Goal: Task Accomplishment & Management: Complete application form

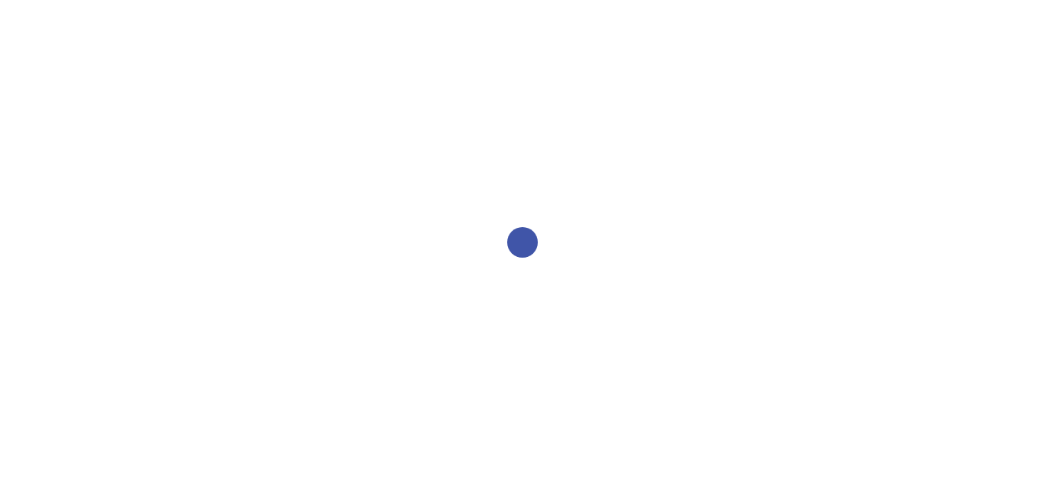
click at [701, 285] on div at bounding box center [522, 242] width 1045 height 484
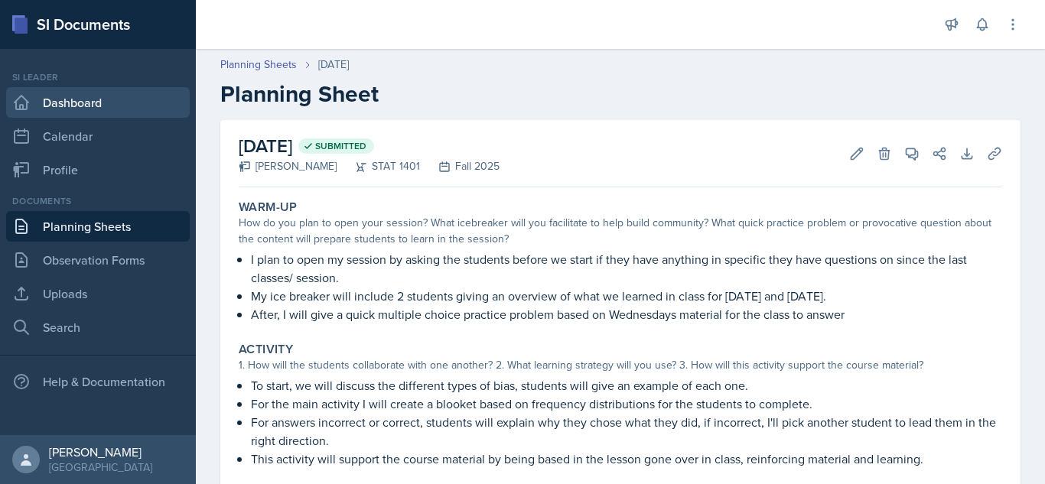
click at [150, 93] on link "Dashboard" at bounding box center [98, 102] width 184 height 31
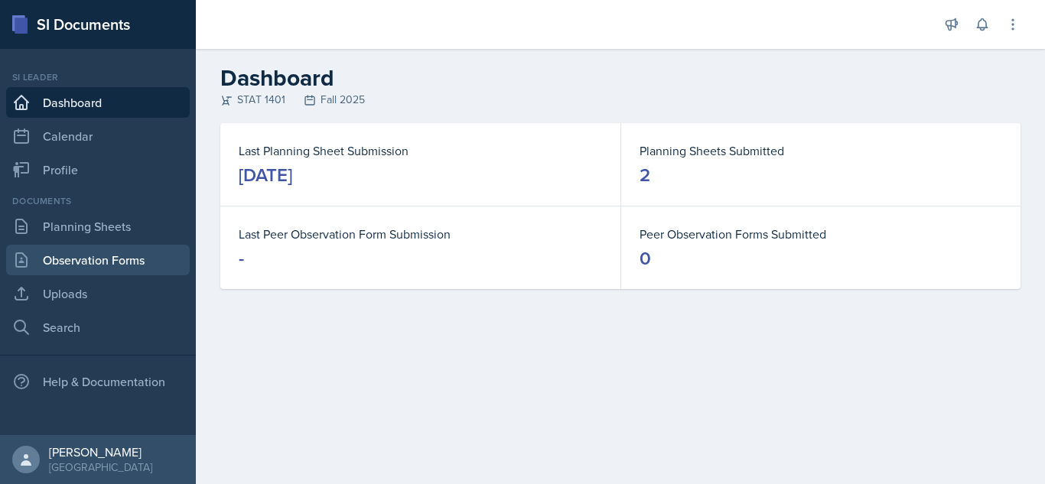
click at [131, 253] on link "Observation Forms" at bounding box center [98, 260] width 184 height 31
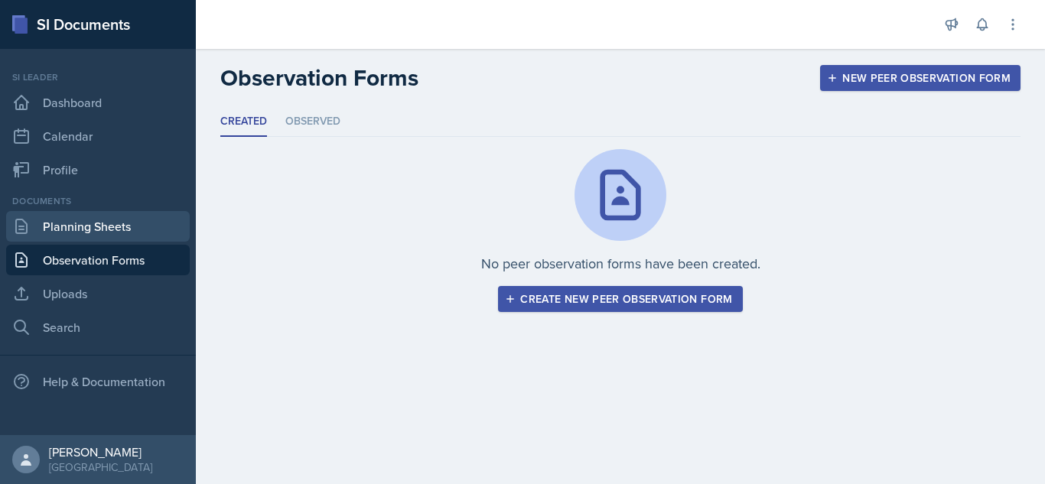
click at [117, 227] on link "Planning Sheets" at bounding box center [98, 226] width 184 height 31
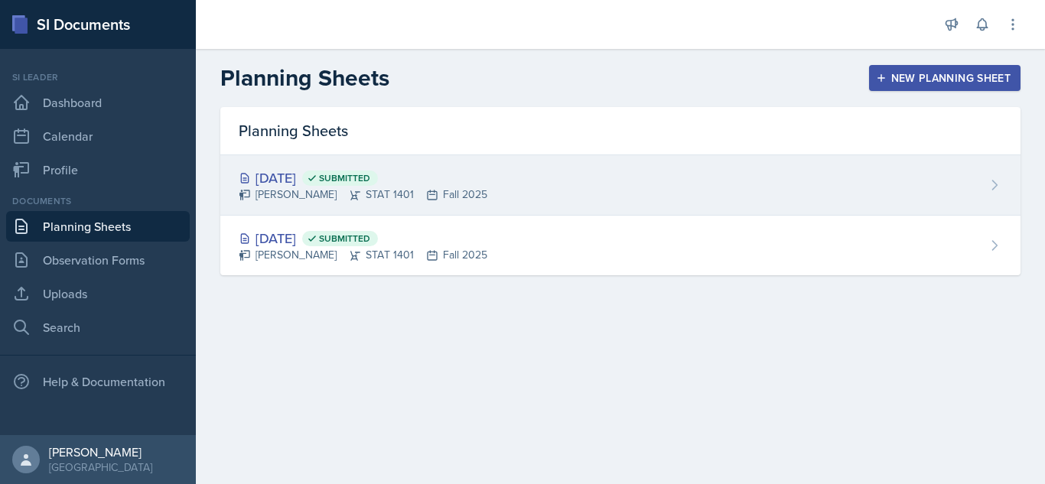
click at [598, 207] on div "[DATE] Submitted [PERSON_NAME] STAT 1401 Fall 2025" at bounding box center [620, 185] width 800 height 60
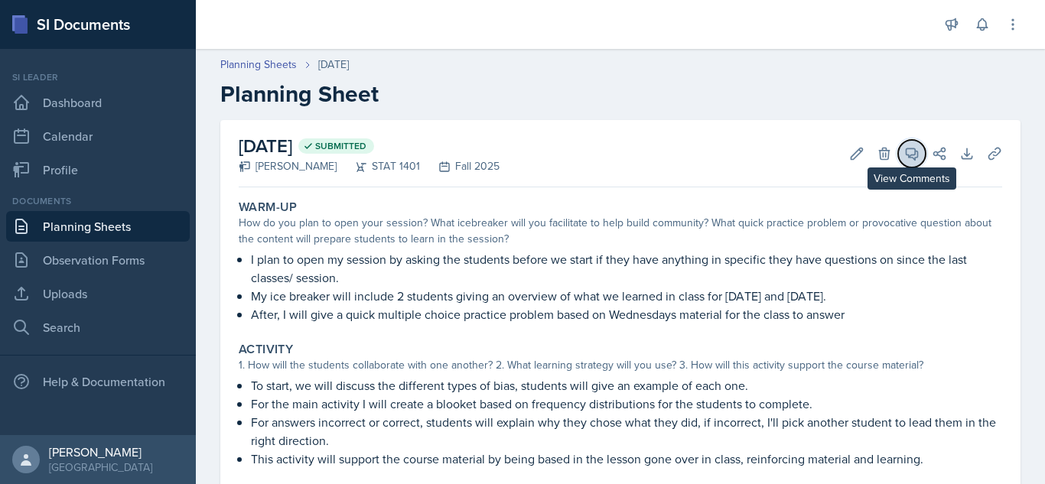
click at [907, 155] on icon at bounding box center [911, 153] width 15 height 15
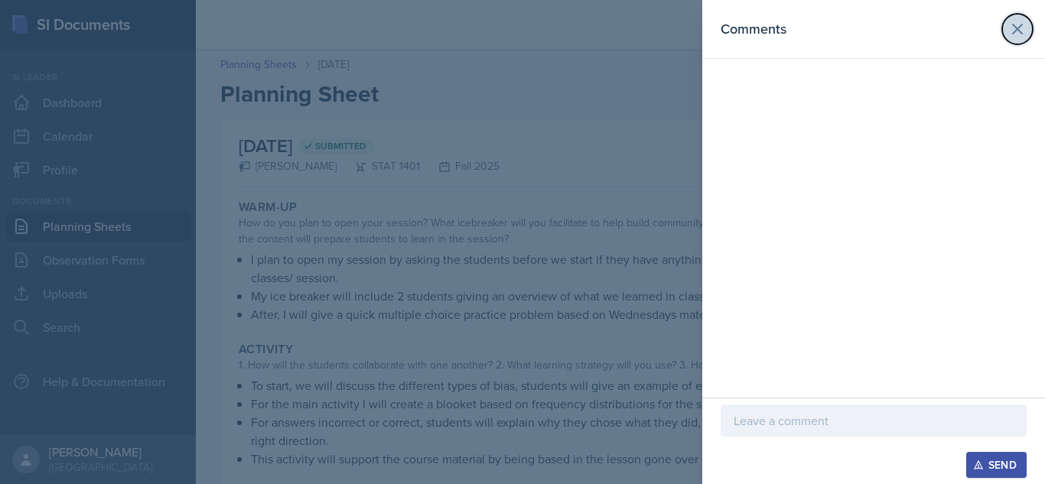
click at [1022, 22] on icon at bounding box center [1017, 29] width 18 height 18
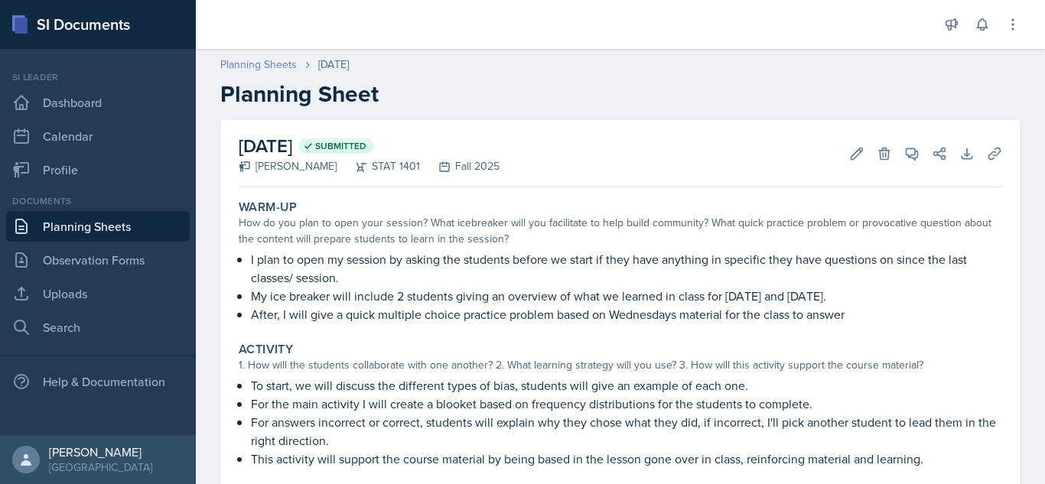
click at [245, 68] on link "Planning Sheets" at bounding box center [258, 65] width 77 height 16
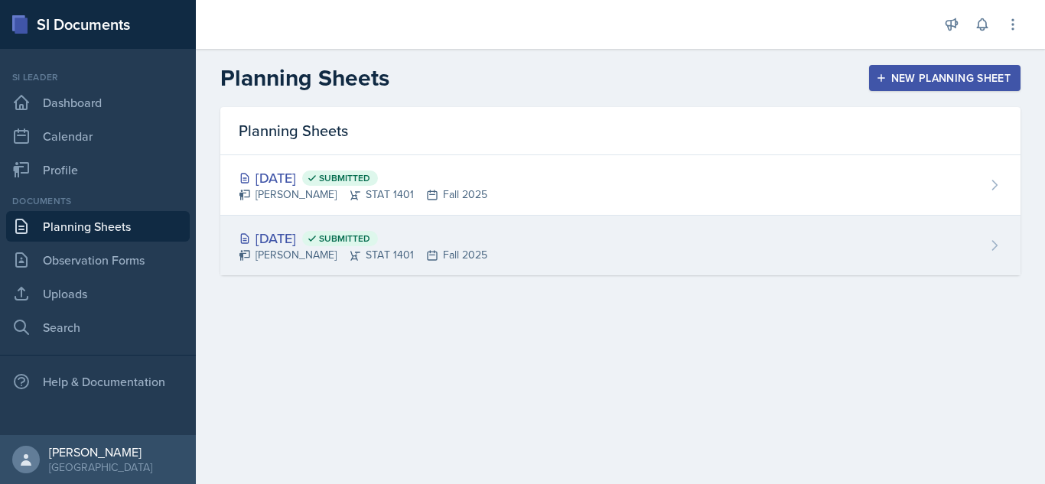
click at [501, 239] on div "[DATE] Submitted [PERSON_NAME] STAT 1401 Fall 2025" at bounding box center [620, 246] width 800 height 60
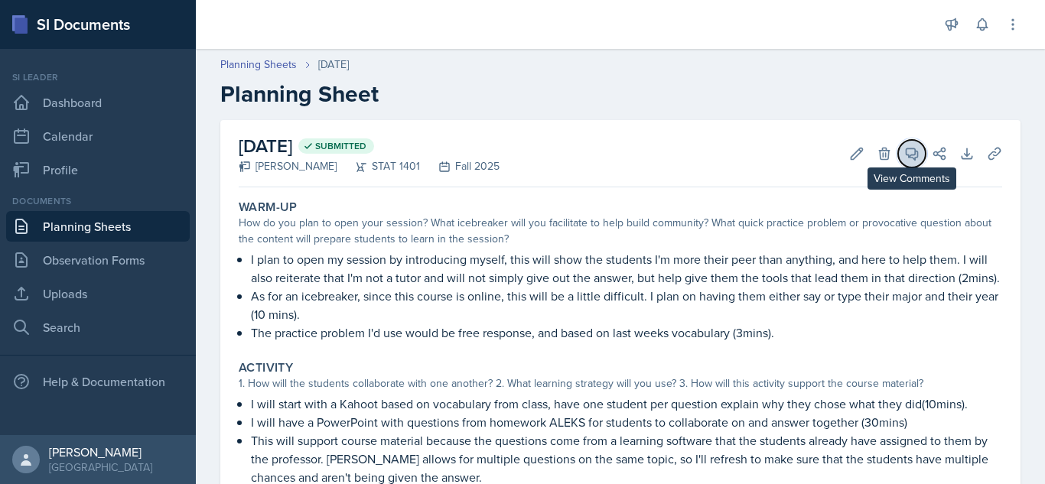
click at [911, 146] on icon at bounding box center [911, 153] width 15 height 15
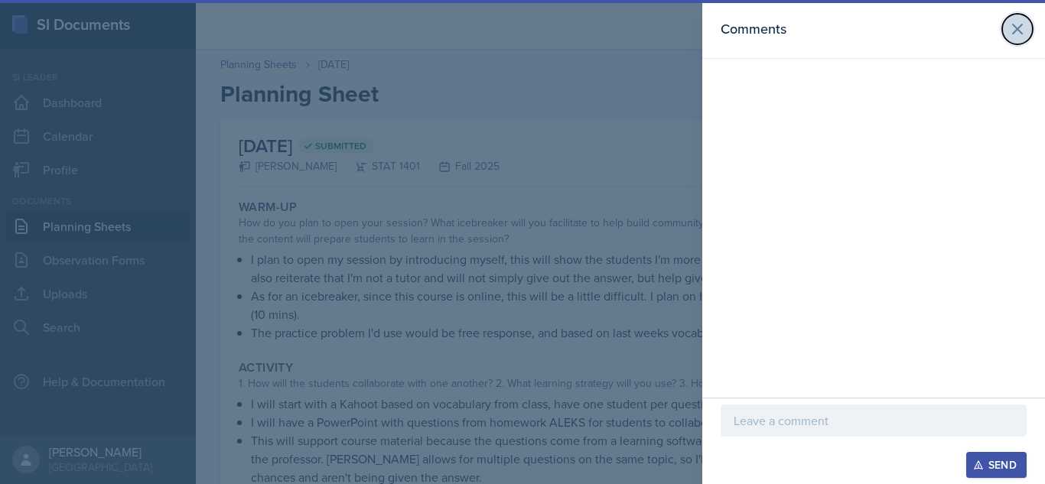
click at [1015, 20] on icon at bounding box center [1017, 29] width 18 height 18
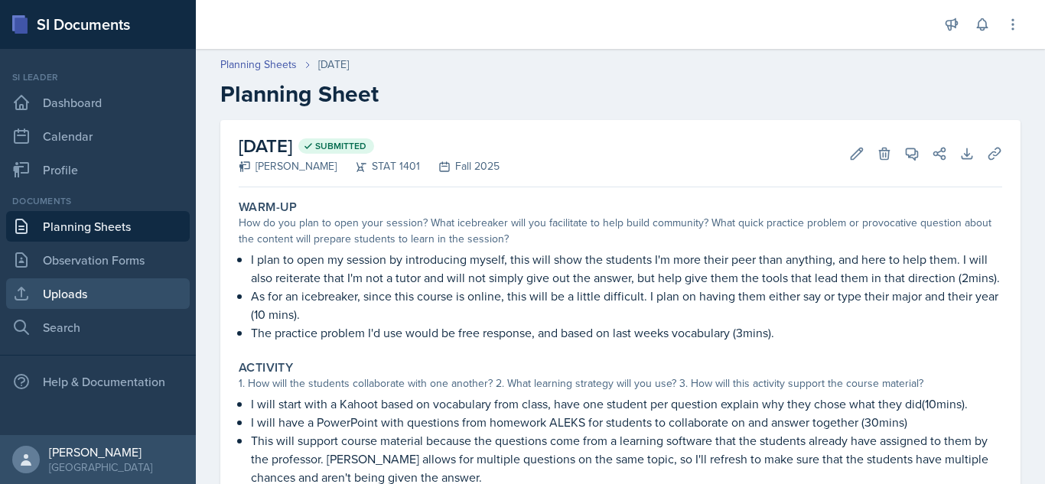
click at [81, 291] on link "Uploads" at bounding box center [98, 294] width 184 height 31
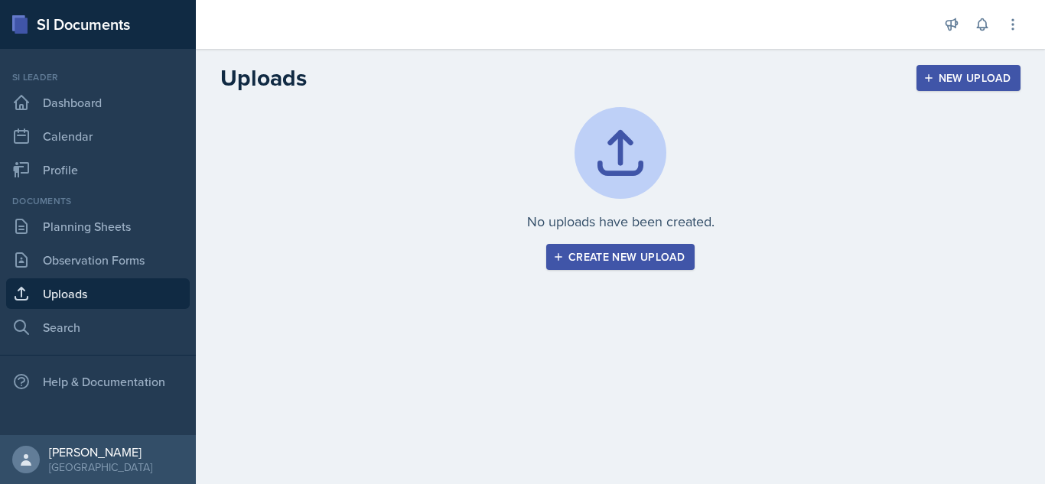
click at [625, 269] on button "Create new upload" at bounding box center [620, 257] width 148 height 26
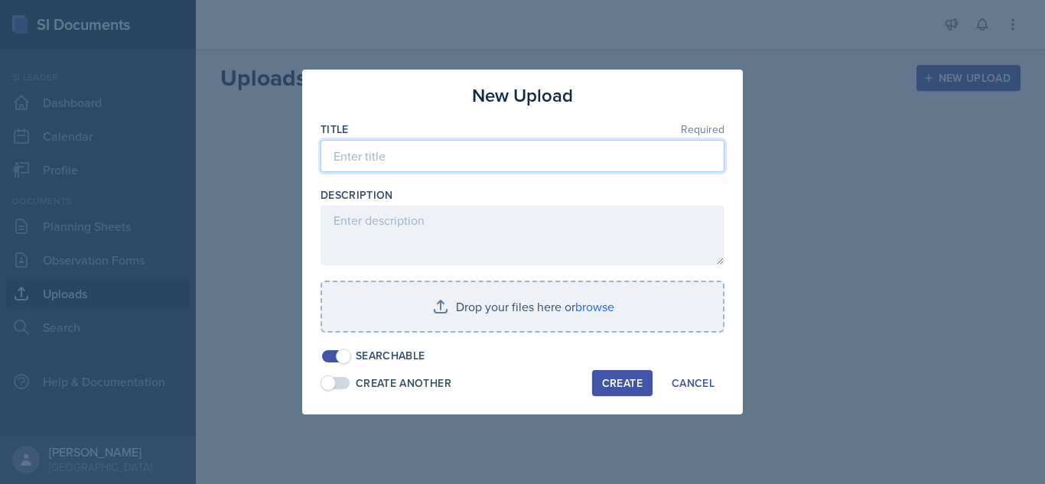
click at [469, 158] on input at bounding box center [523, 156] width 404 height 32
type input "T"
type input "Kahoot- 8/25"
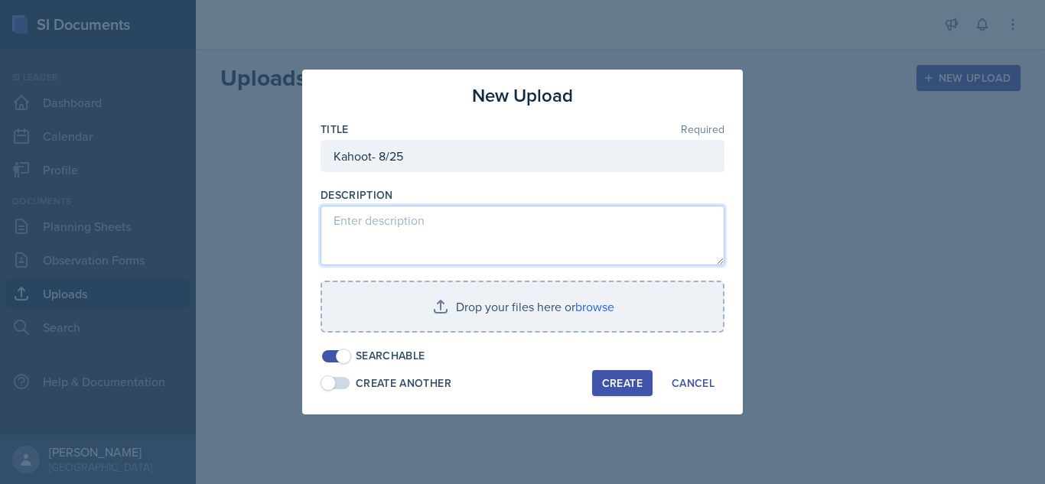
click at [554, 226] on textarea at bounding box center [523, 236] width 404 height 60
type textarea "kahoot"
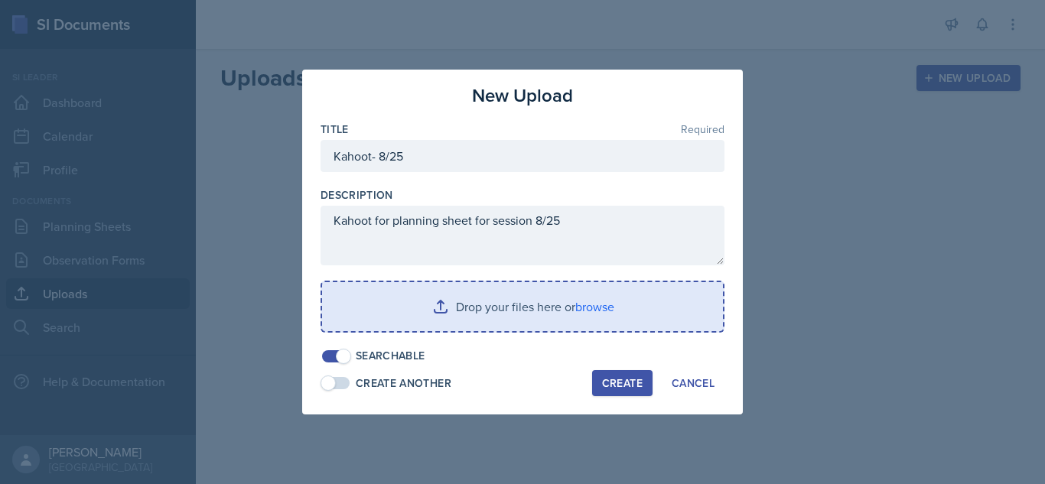
click at [644, 298] on input "file" at bounding box center [522, 306] width 401 height 49
click at [599, 311] on input "file" at bounding box center [522, 306] width 401 height 49
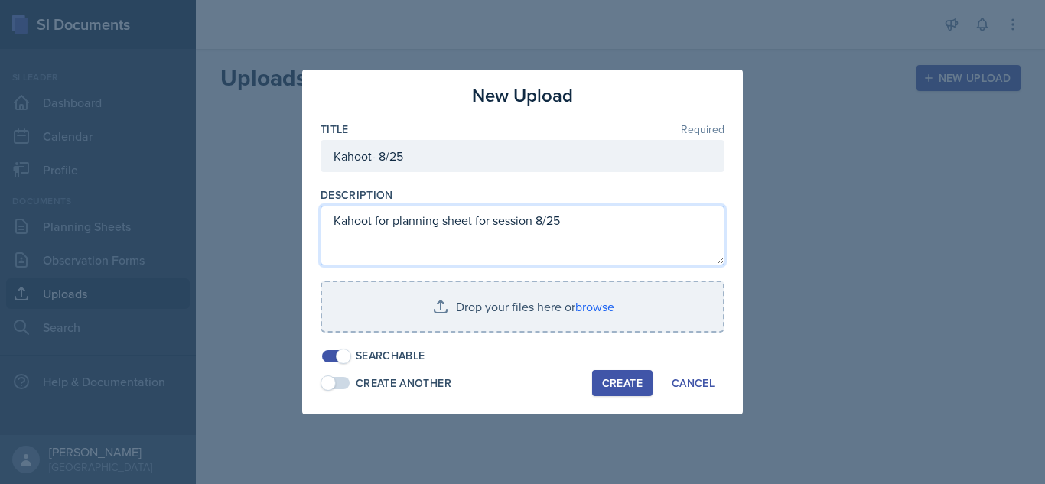
click at [585, 220] on textarea "Kahoot for planning sheet for session 8/25" at bounding box center [523, 236] width 404 height 60
paste textarea "[URL][DOMAIN_NAME]"
click at [498, 256] on textarea "Kahoot for planning sheet for session 8/25 [URL][DOMAIN_NAME]" at bounding box center [523, 236] width 404 height 60
type textarea "Kahoot for planning sheet for session 8/25 [URL][DOMAIN_NAME]"
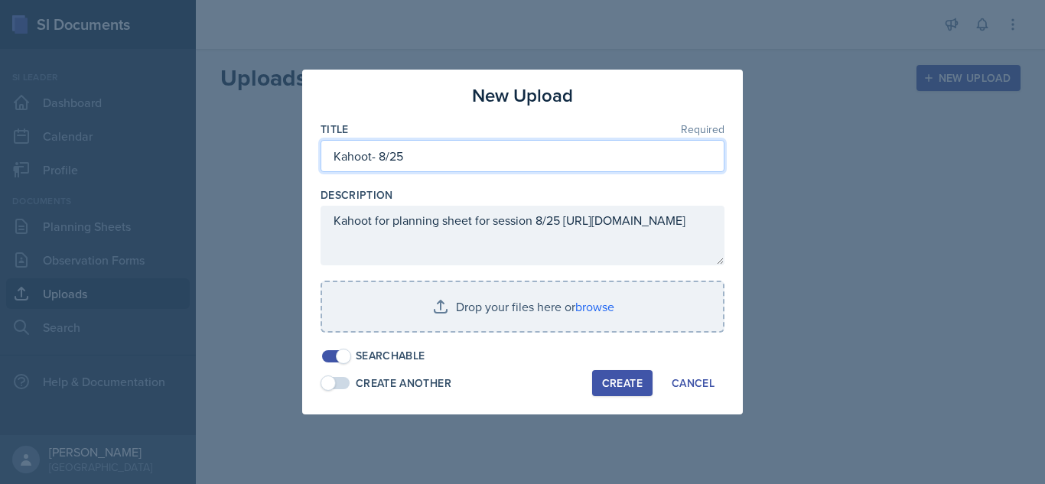
click at [435, 147] on input "Kahoot- 8/25" at bounding box center [523, 156] width 404 height 32
type input "Kahoot- 8/25/ ppt"
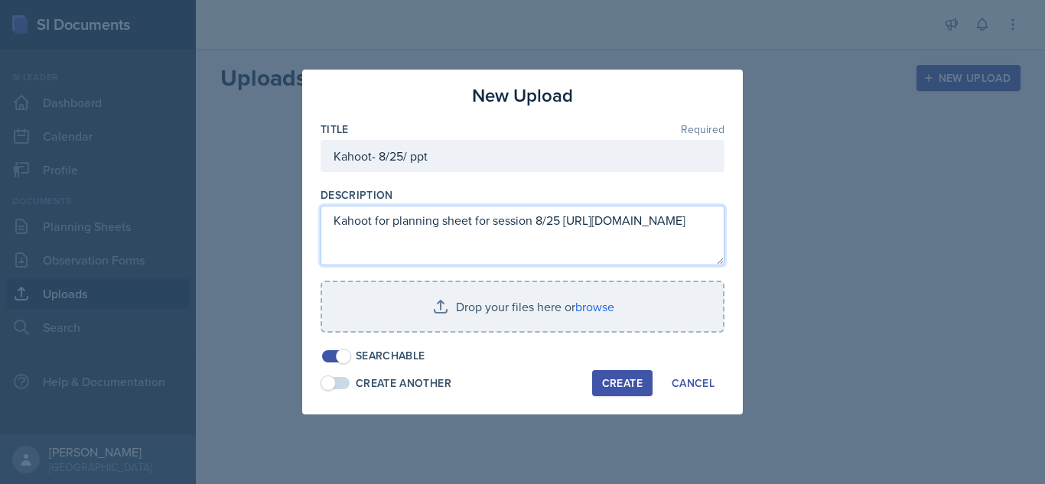
click at [588, 211] on textarea "Kahoot for planning sheet for session 8/25 [URL][DOMAIN_NAME]" at bounding box center [523, 236] width 404 height 60
type textarea "Kahoot for planning sheet for session 8/25 and ppt [URL][DOMAIN_NAME]"
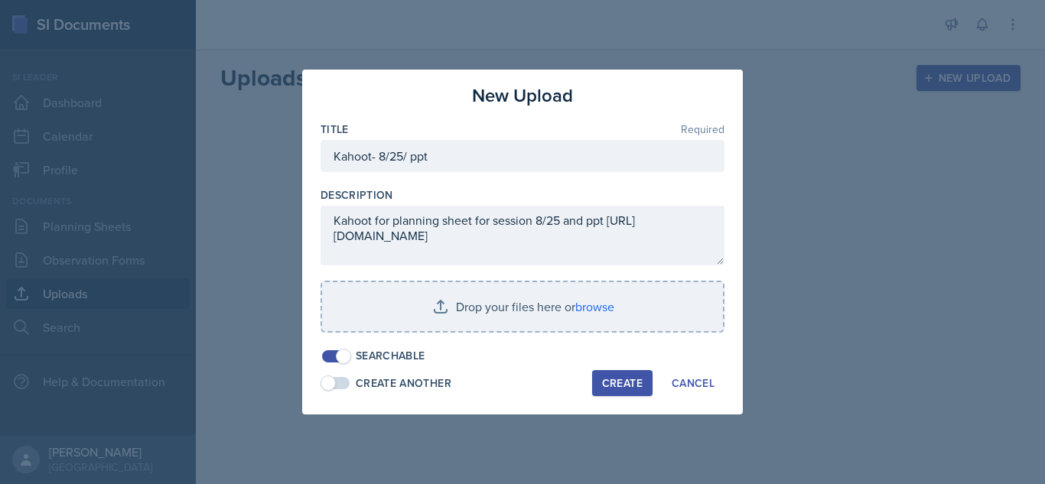
click at [343, 387] on span at bounding box center [336, 383] width 28 height 12
click at [343, 387] on span at bounding box center [343, 383] width 15 height 15
click at [341, 365] on div "New Upload Title Required Kahoot- 8/25/ ppt Description Kahoot for planning she…" at bounding box center [522, 242] width 441 height 345
click at [712, 389] on div "Cancel" at bounding box center [693, 383] width 43 height 12
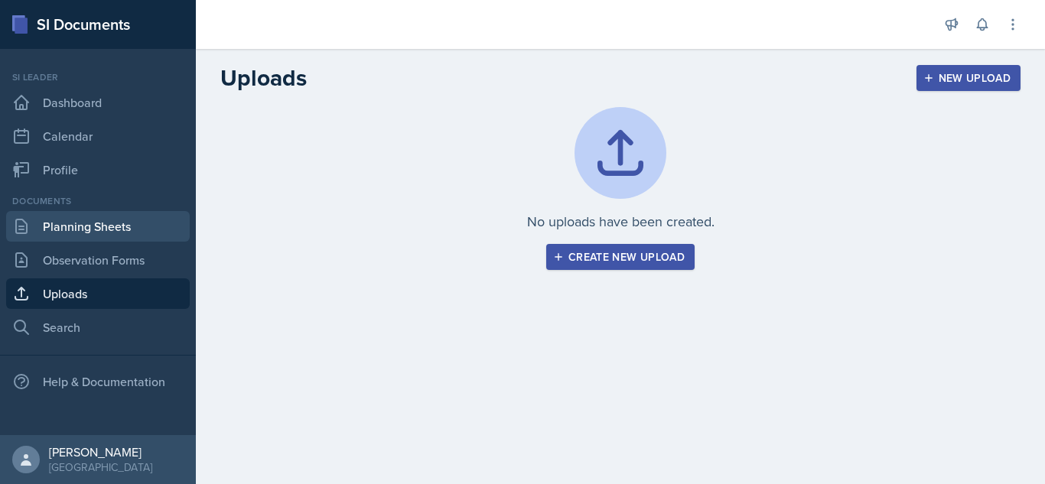
click at [95, 233] on link "Planning Sheets" at bounding box center [98, 226] width 184 height 31
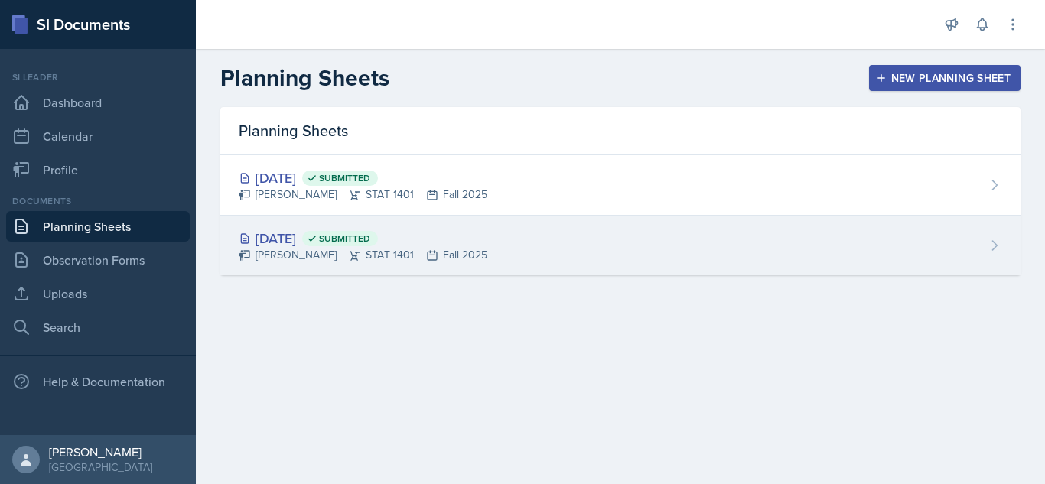
click at [528, 222] on div "[DATE] Submitted [PERSON_NAME] STAT 1401 Fall 2025" at bounding box center [620, 246] width 800 height 60
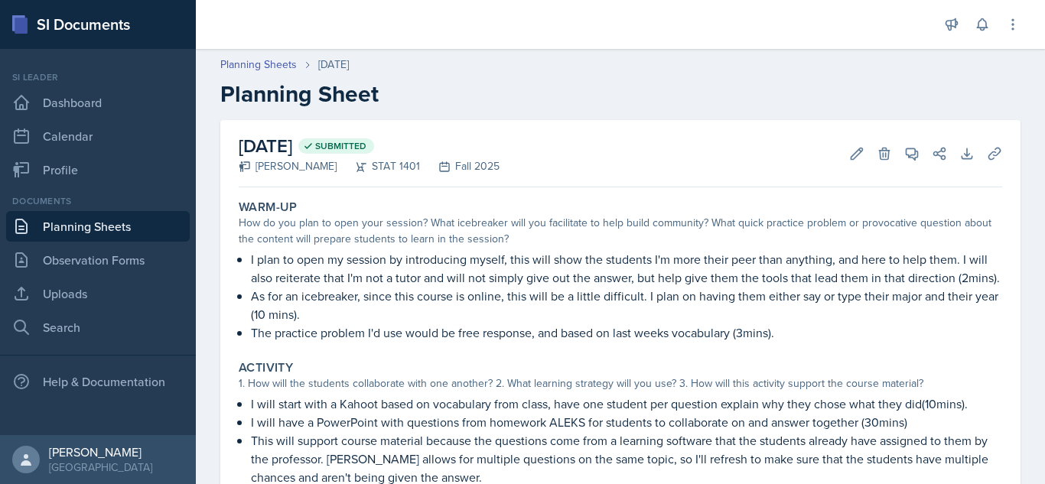
click at [949, 343] on div "Warm-Up How do you plan to open your session? What icebreaker will you facilita…" at bounding box center [621, 271] width 776 height 155
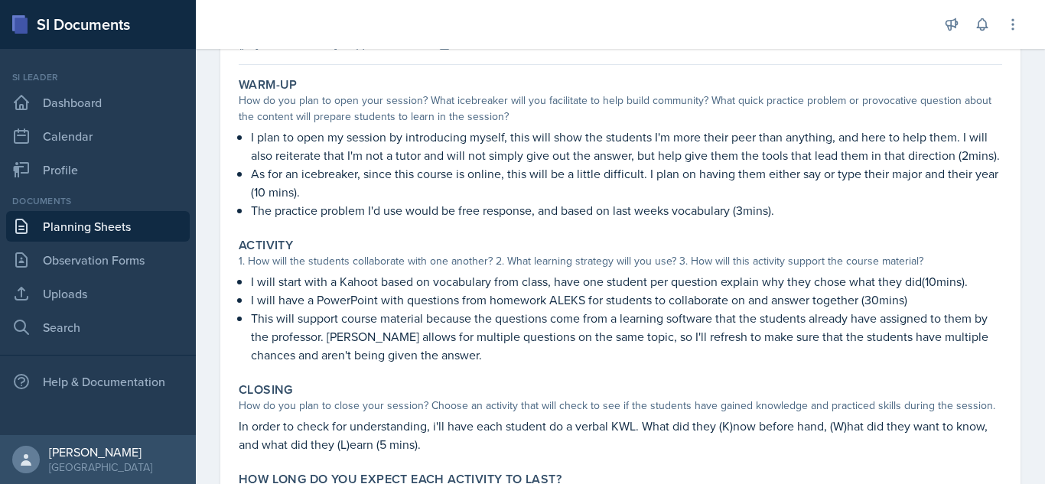
scroll to position [153, 0]
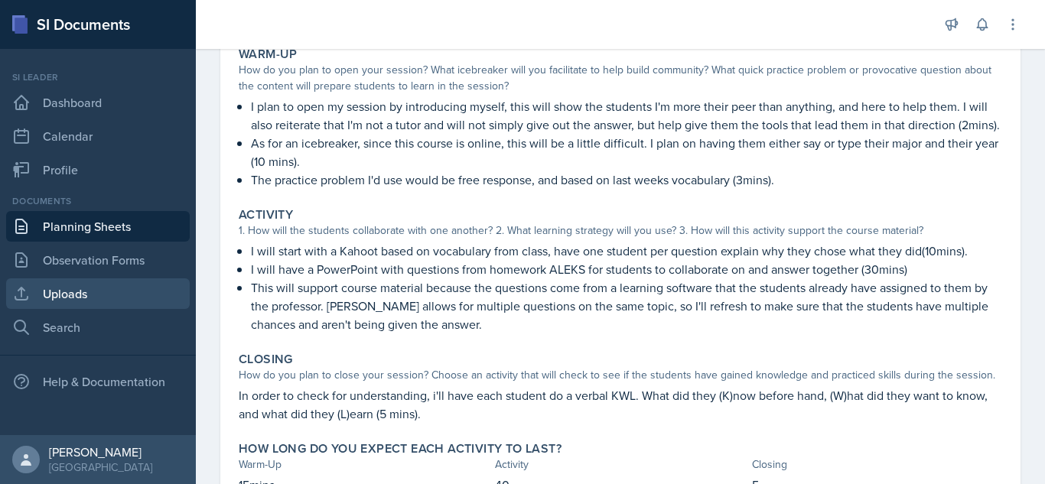
click at [96, 285] on link "Uploads" at bounding box center [98, 294] width 184 height 31
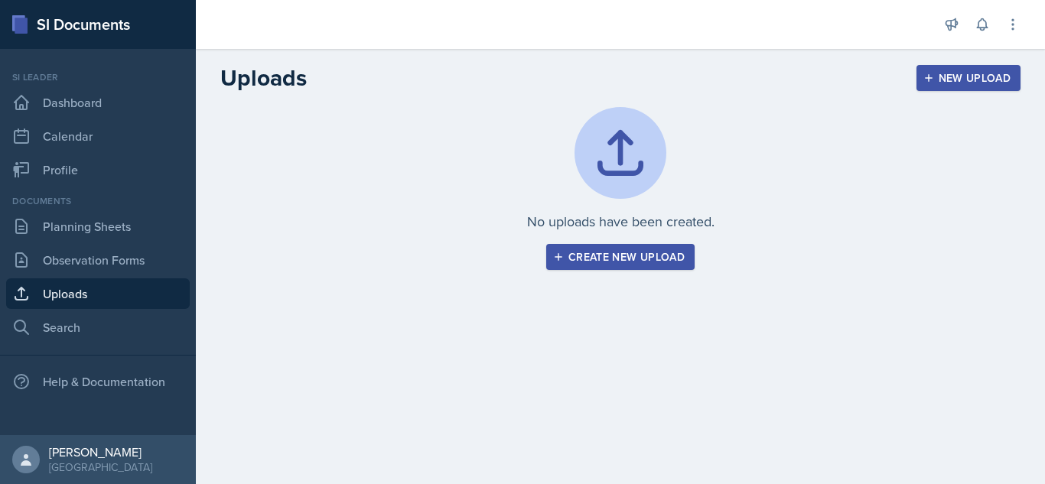
click at [588, 257] on div "Create new upload" at bounding box center [620, 257] width 129 height 12
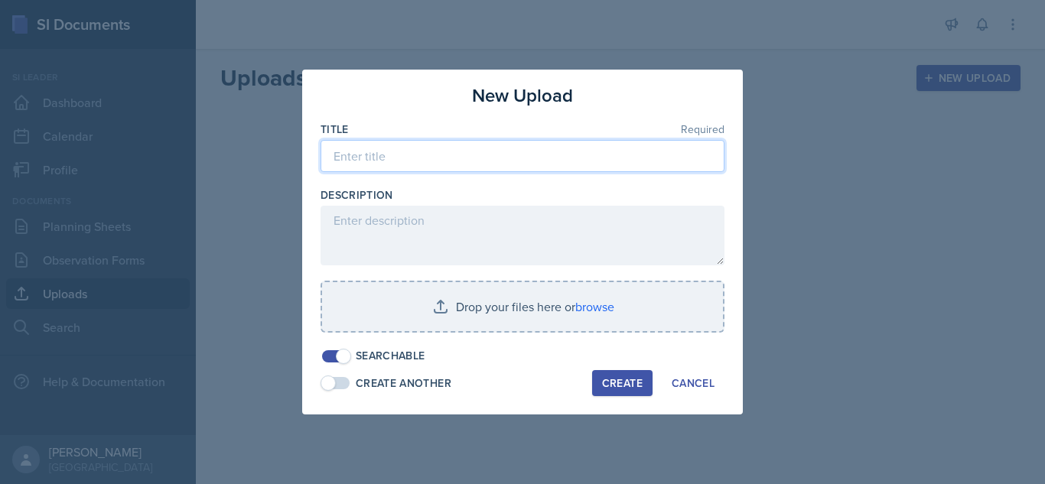
click at [502, 151] on input at bounding box center [523, 156] width 404 height 32
type input "Kahoot and ppt for 8/25 session"
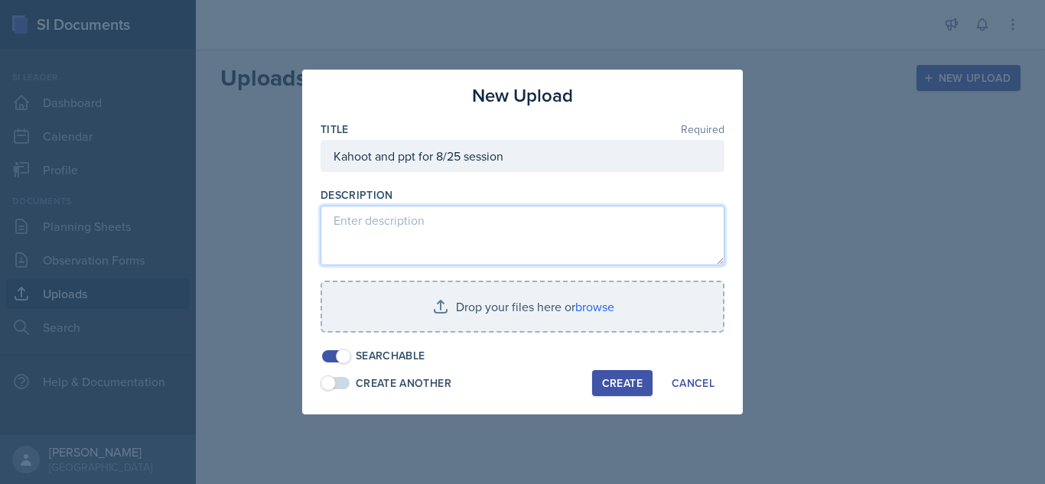
click at [428, 233] on textarea at bounding box center [523, 236] width 404 height 60
click at [614, 224] on textarea "this is the Kahoot and ppt for the planning sheets for SI sessions" at bounding box center [523, 236] width 404 height 60
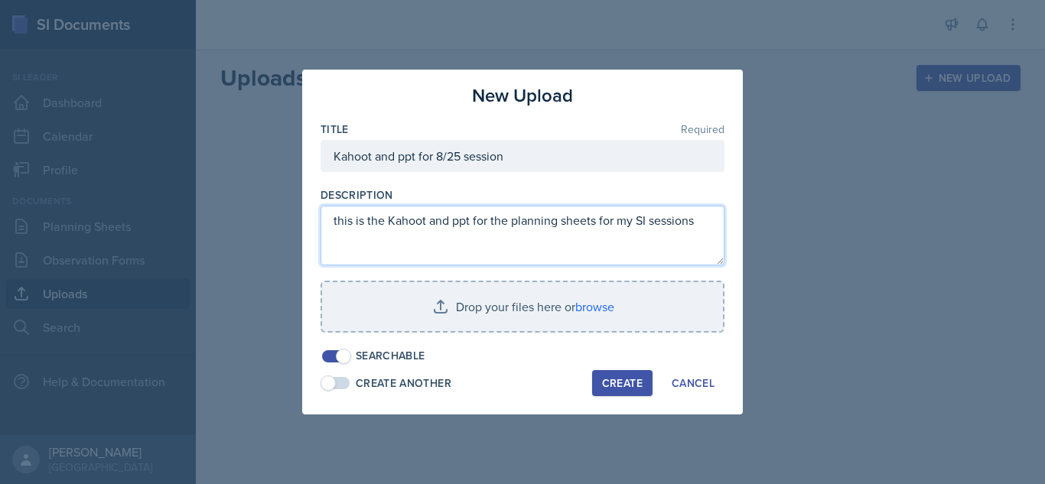
click at [701, 227] on textarea "this is the Kahoot and ppt for the planning sheets for my SI sessions" at bounding box center [523, 236] width 404 height 60
click at [371, 255] on textarea "this is the Kahoot and ppt for the planning sheets for my SI session on 8" at bounding box center [523, 236] width 404 height 60
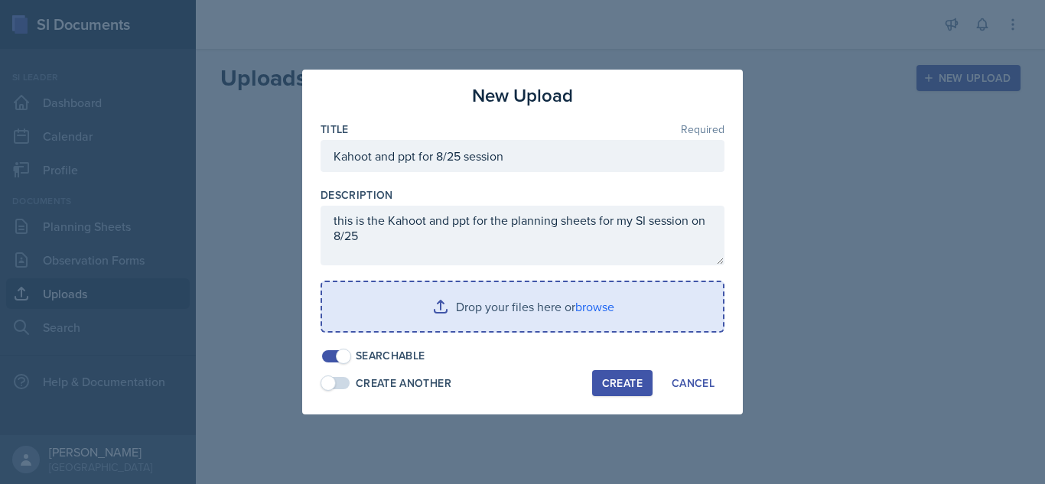
click at [420, 295] on input "file" at bounding box center [522, 306] width 401 height 49
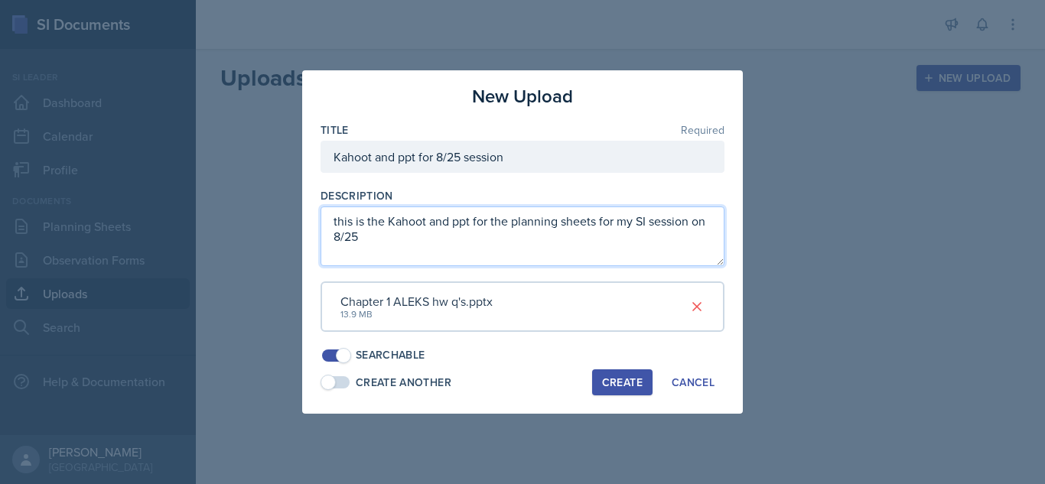
click at [394, 245] on textarea "this is the Kahoot and ppt for the planning sheets for my SI session on 8/25" at bounding box center [523, 237] width 404 height 60
paste textarea "[URL][DOMAIN_NAME]"
type textarea "this is the Kahoot and ppt for the planning sheets for my SI session on 8/25. L…"
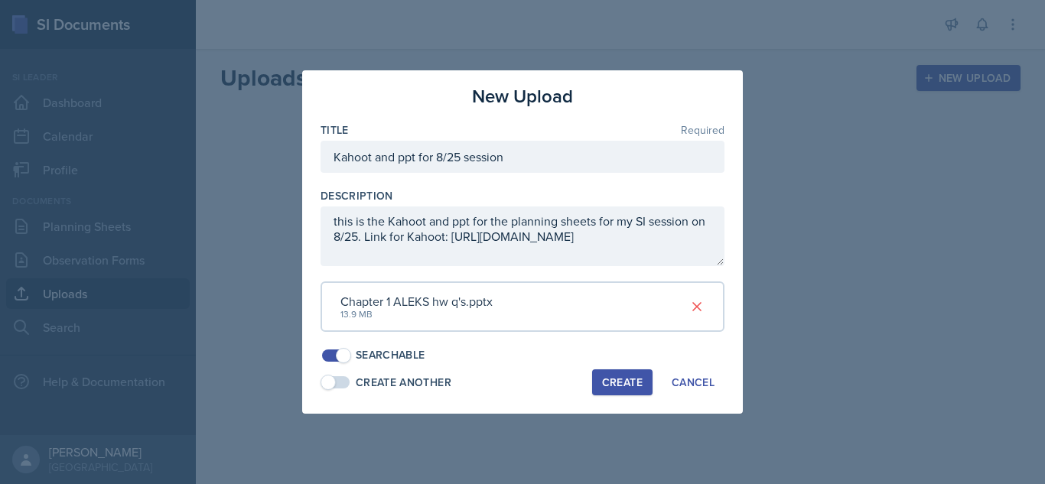
click at [605, 386] on div "Create" at bounding box center [622, 382] width 41 height 12
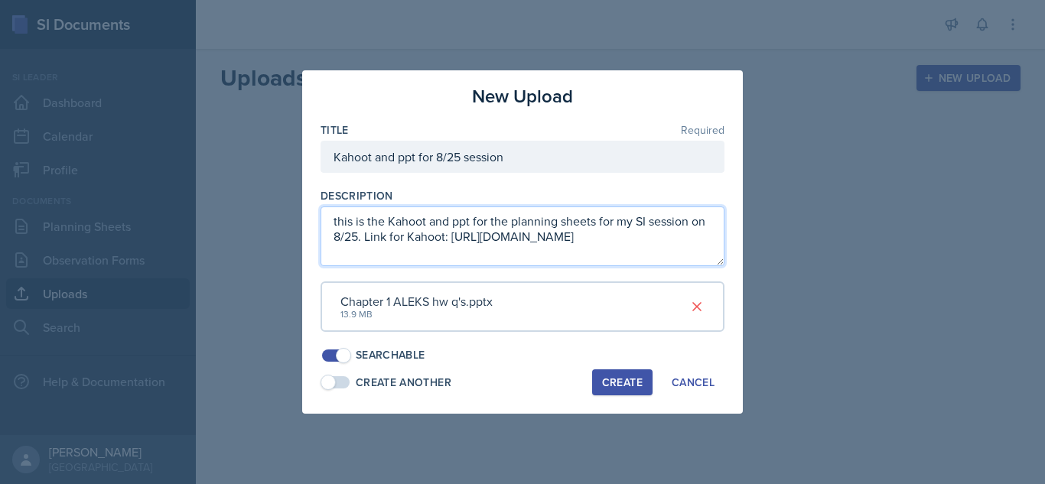
drag, startPoint x: 366, startPoint y: 240, endPoint x: 604, endPoint y: 253, distance: 239.0
click at [604, 253] on textarea "this is the Kahoot and ppt for the planning sheets for my SI session on 8/25. L…" at bounding box center [523, 237] width 404 height 60
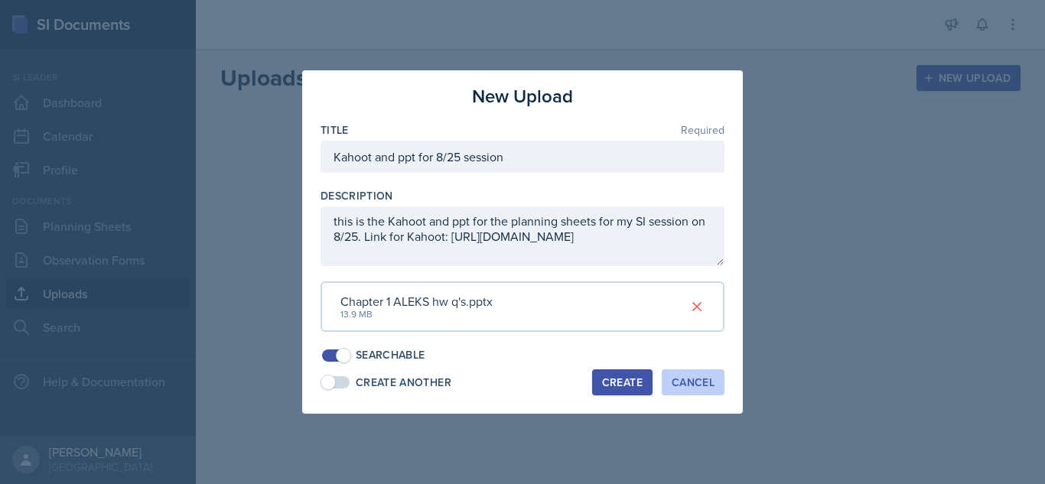
click at [686, 379] on div "Cancel" at bounding box center [693, 382] width 43 height 12
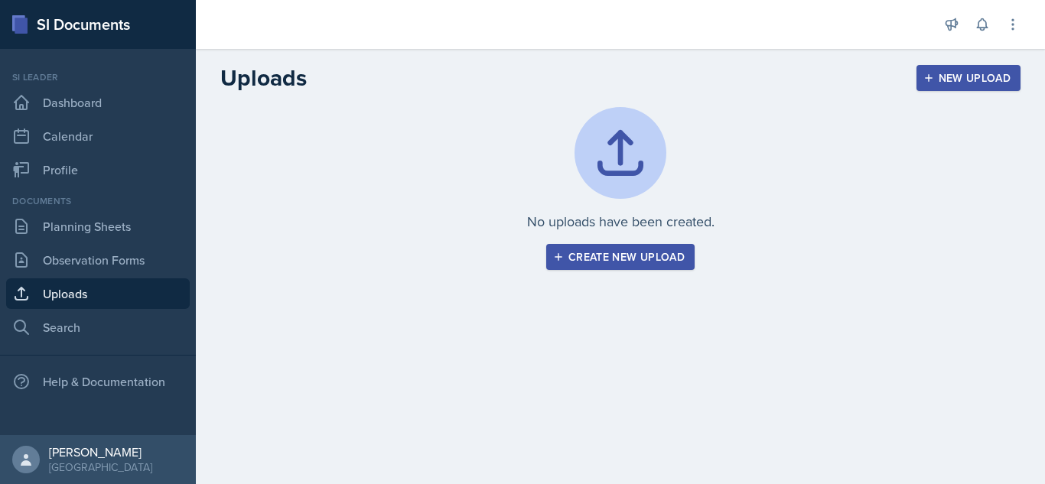
click at [587, 251] on div "Create new upload" at bounding box center [620, 257] width 129 height 12
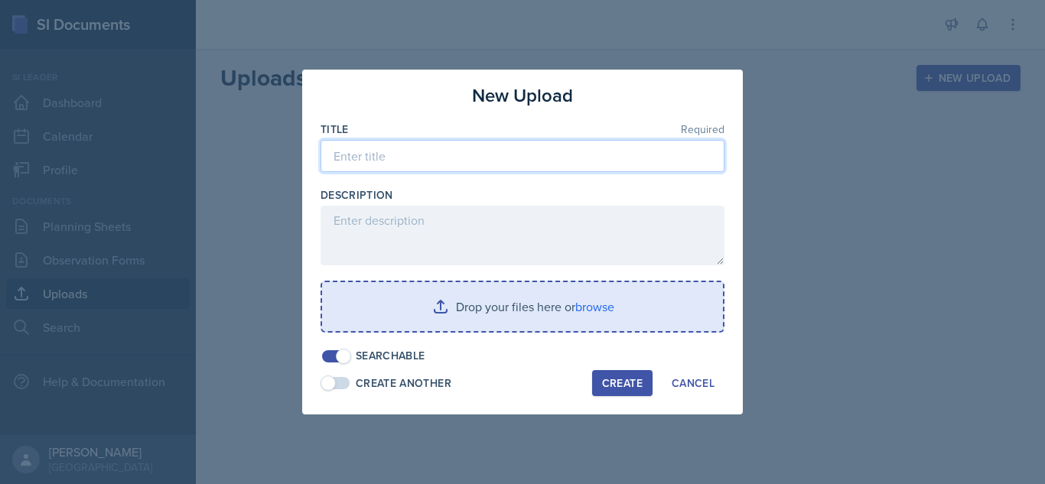
click at [432, 165] on input at bounding box center [523, 156] width 404 height 32
type input "ppt for session 8/25"
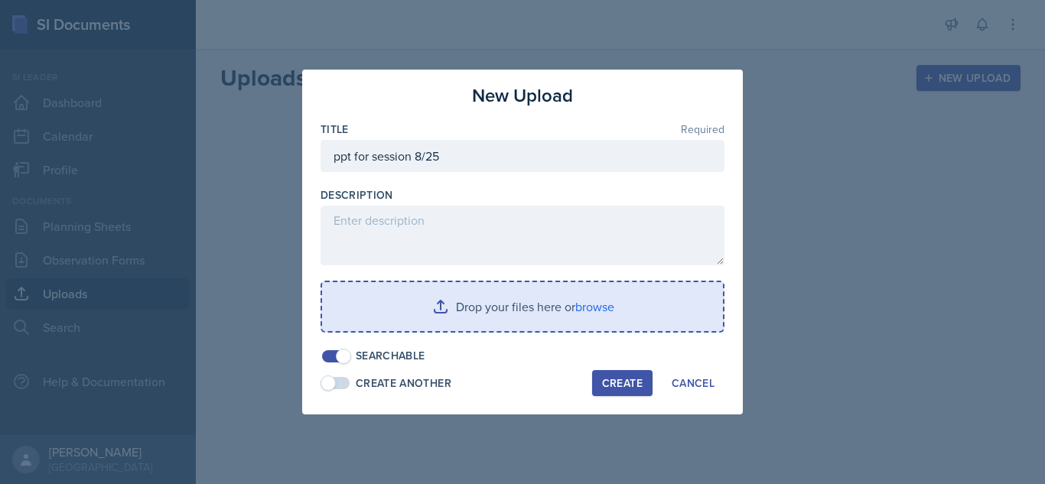
click at [436, 306] on input "file" at bounding box center [522, 306] width 401 height 49
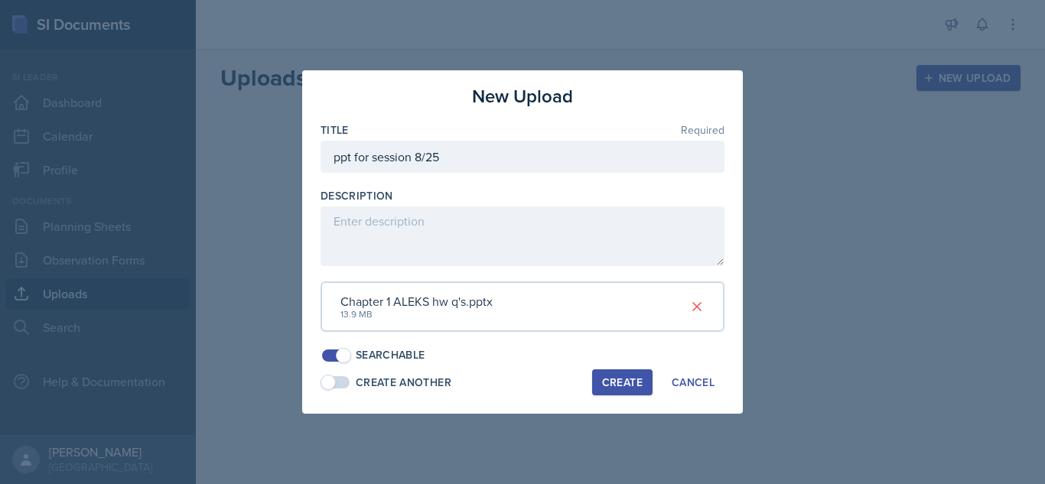
click at [610, 388] on div "Create" at bounding box center [622, 382] width 41 height 12
click at [614, 391] on button "Create" at bounding box center [622, 383] width 60 height 26
click at [534, 431] on div at bounding box center [522, 242] width 1045 height 484
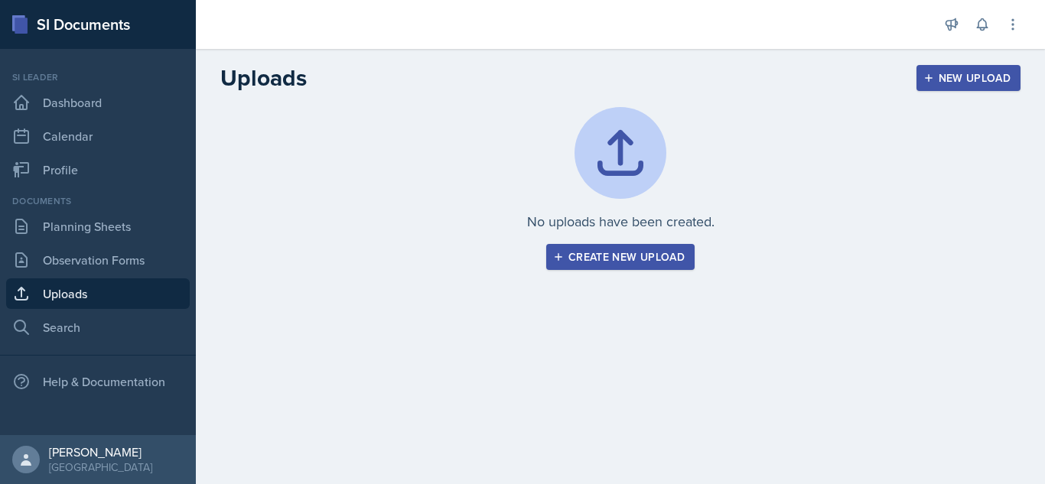
click at [581, 266] on button "Create new upload" at bounding box center [620, 257] width 148 height 26
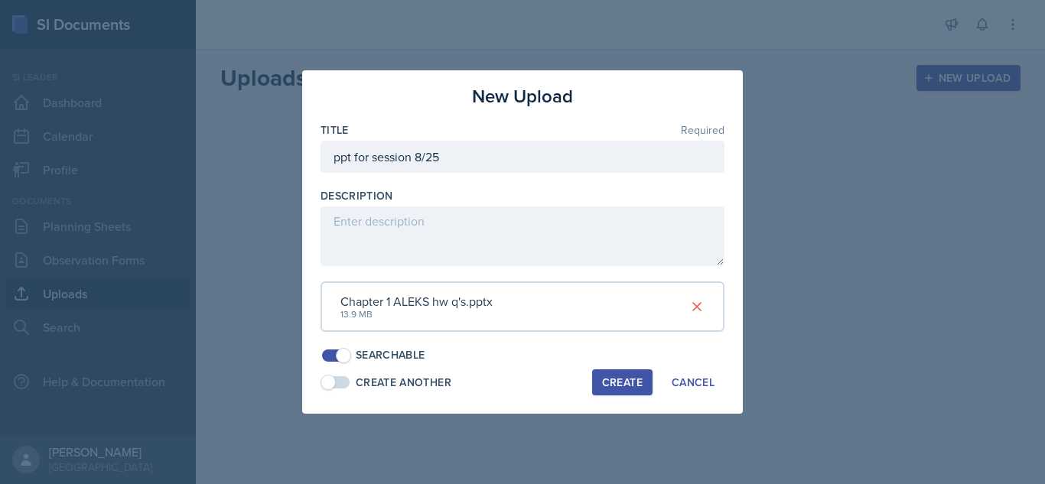
click at [621, 379] on div "Create" at bounding box center [622, 382] width 41 height 12
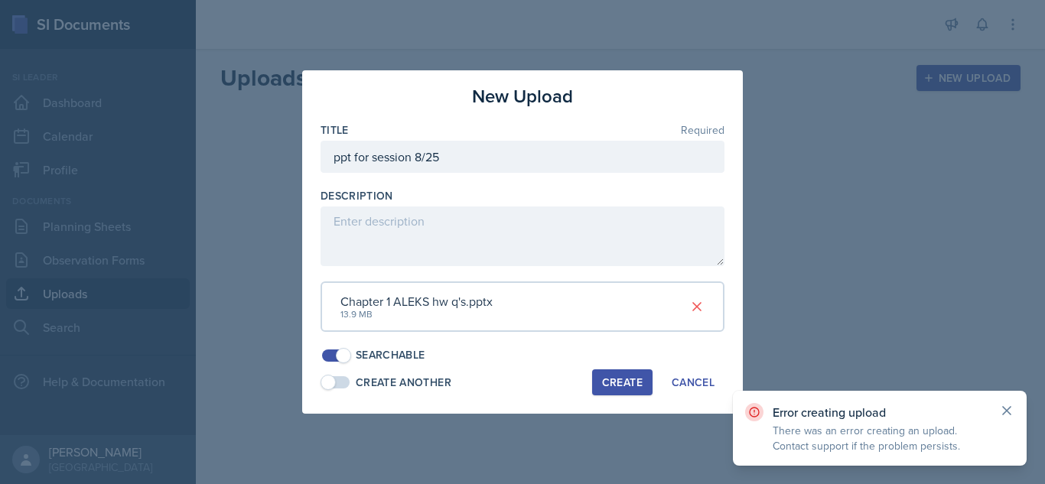
click at [1006, 406] on icon at bounding box center [1006, 410] width 15 height 15
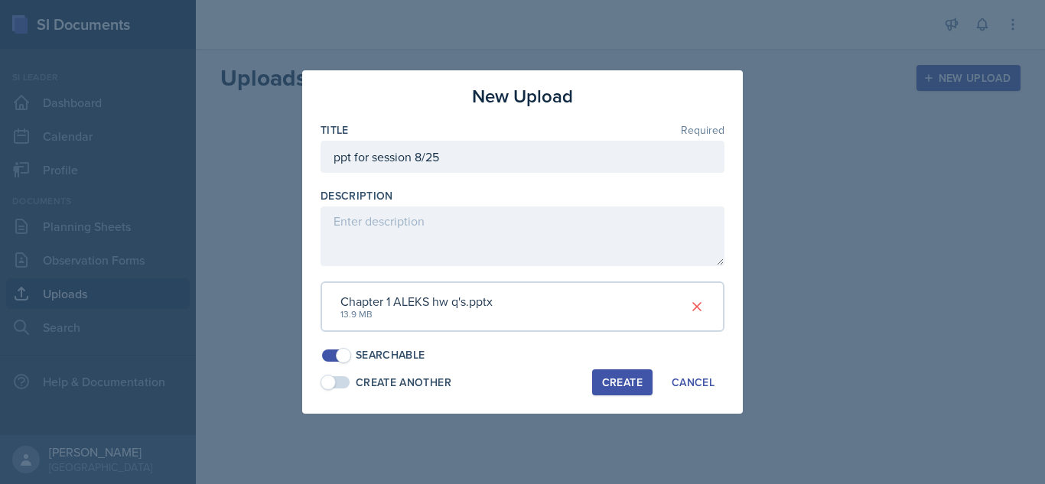
click at [764, 95] on div at bounding box center [522, 242] width 1045 height 484
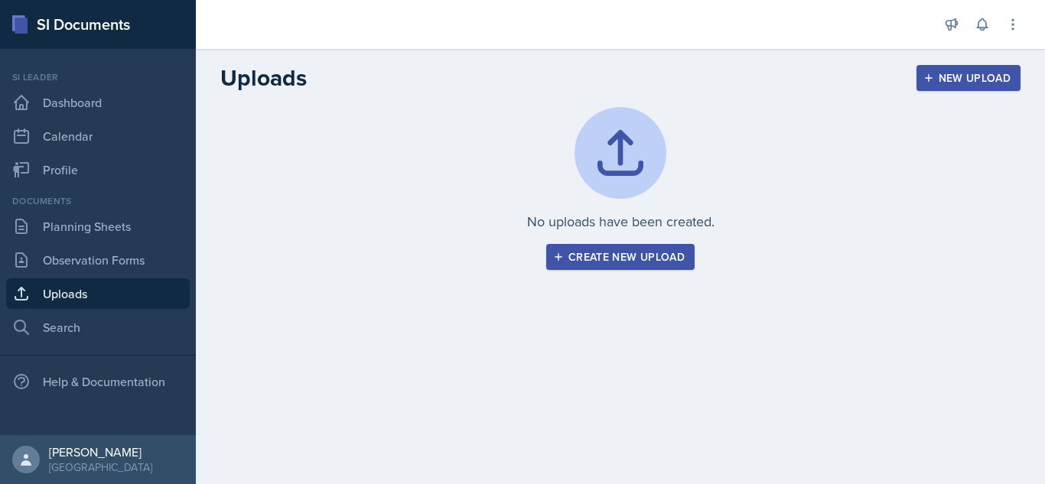
click at [616, 259] on div "Create new upload" at bounding box center [620, 257] width 129 height 12
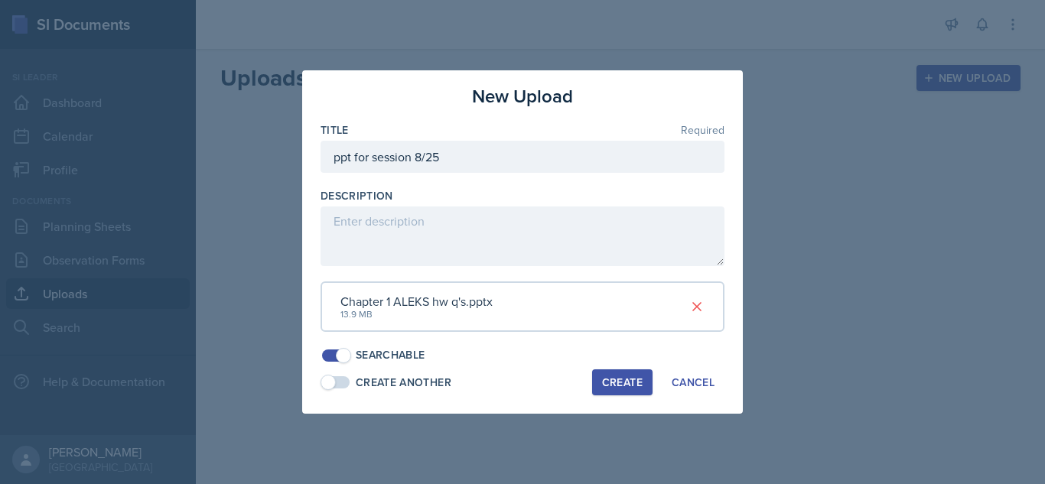
click at [881, 200] on div at bounding box center [522, 242] width 1045 height 484
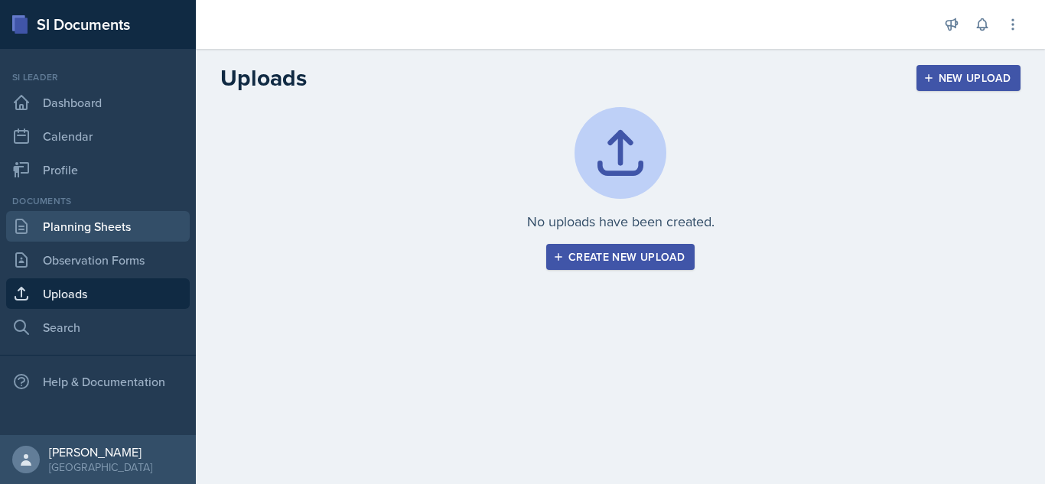
click at [99, 221] on link "Planning Sheets" at bounding box center [98, 226] width 184 height 31
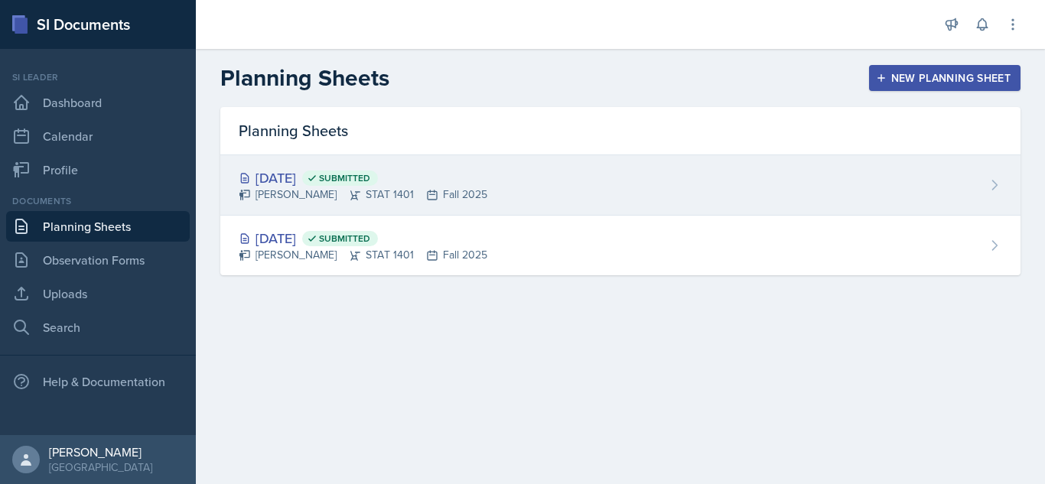
click at [539, 191] on div "[DATE] Submitted [PERSON_NAME] STAT 1401 Fall 2025" at bounding box center [620, 185] width 800 height 60
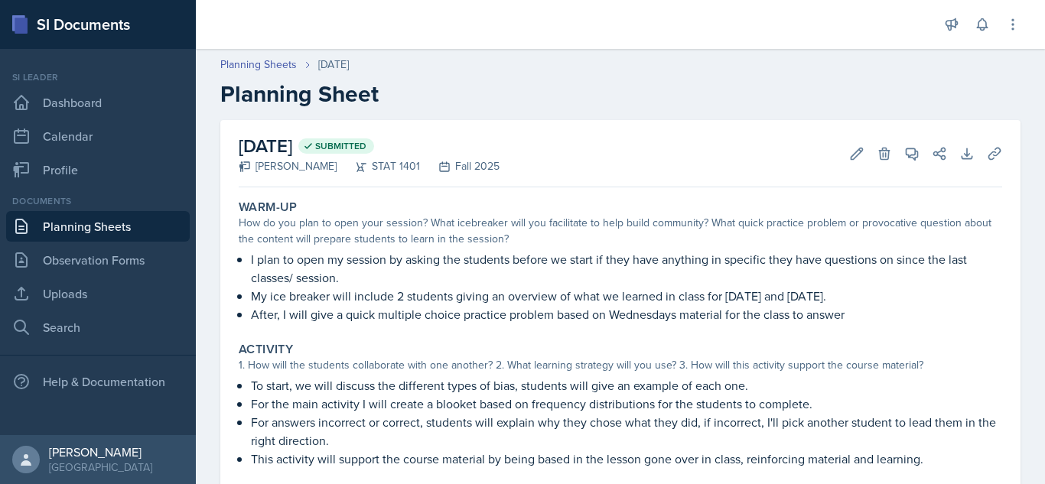
click at [1013, 246] on div "[DATE] Submitted [PERSON_NAME] STAT 1401 Fall 2025 Edit Delete View Comments Co…" at bounding box center [620, 377] width 800 height 515
click at [993, 265] on p "I plan to open my session by asking the students before we start if they have a…" at bounding box center [626, 268] width 751 height 37
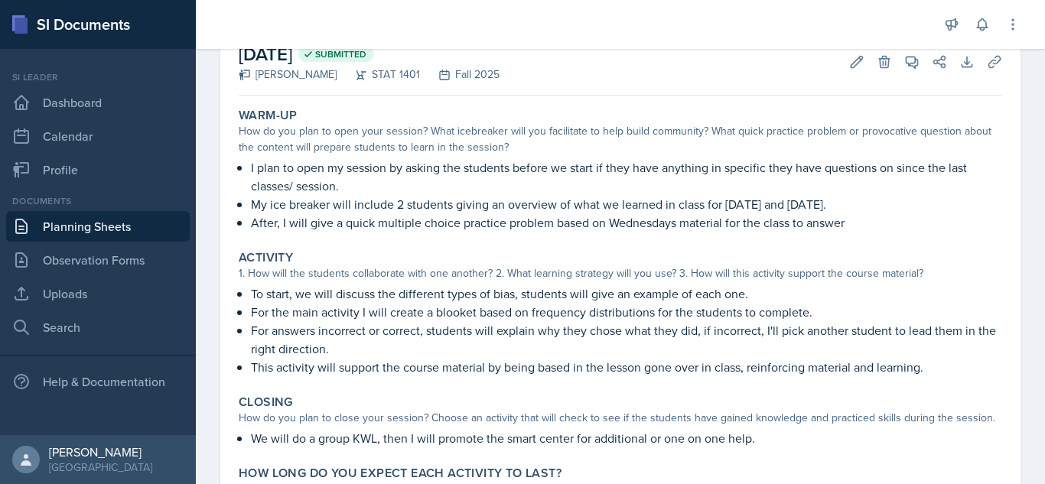
scroll to position [61, 0]
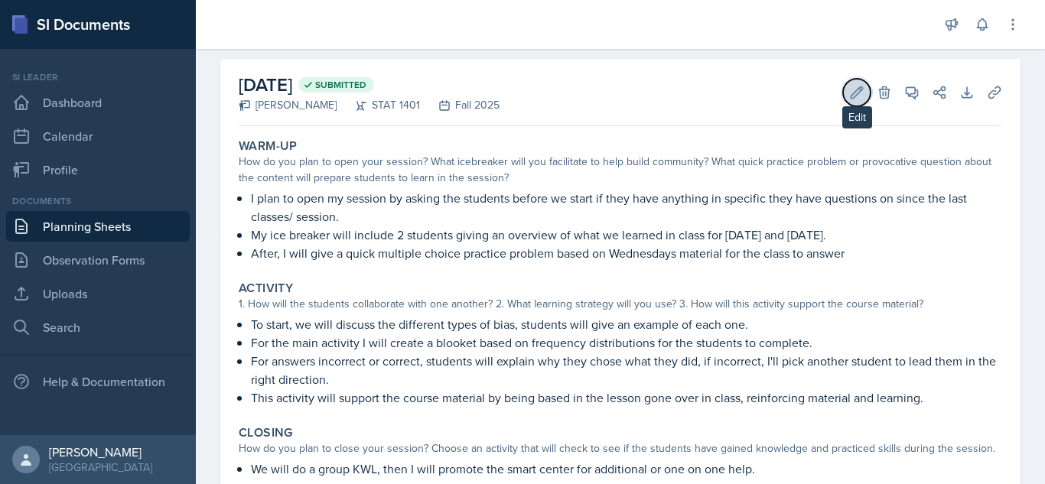
click at [859, 90] on icon at bounding box center [856, 92] width 15 height 15
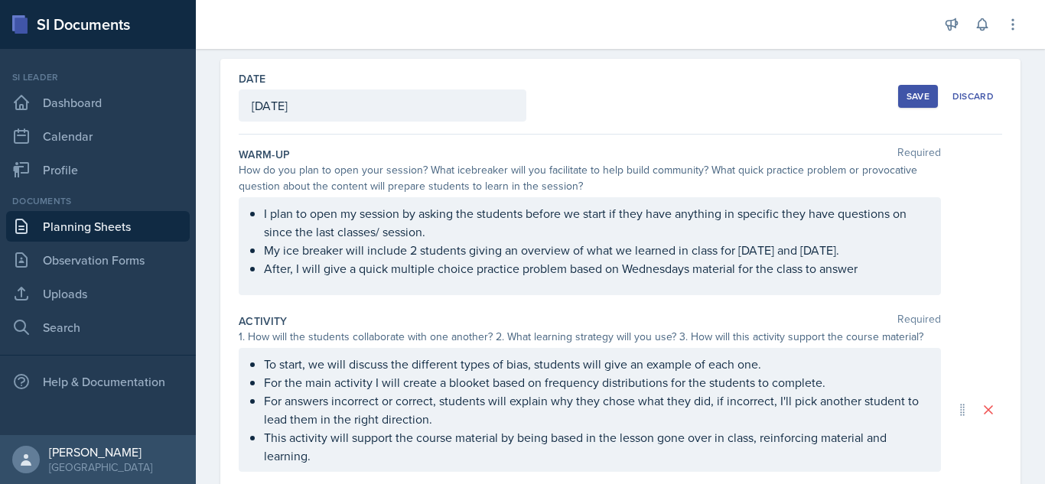
click at [765, 360] on div "To start, we will discuss the different types of bias, students will give an ex…" at bounding box center [590, 410] width 702 height 124
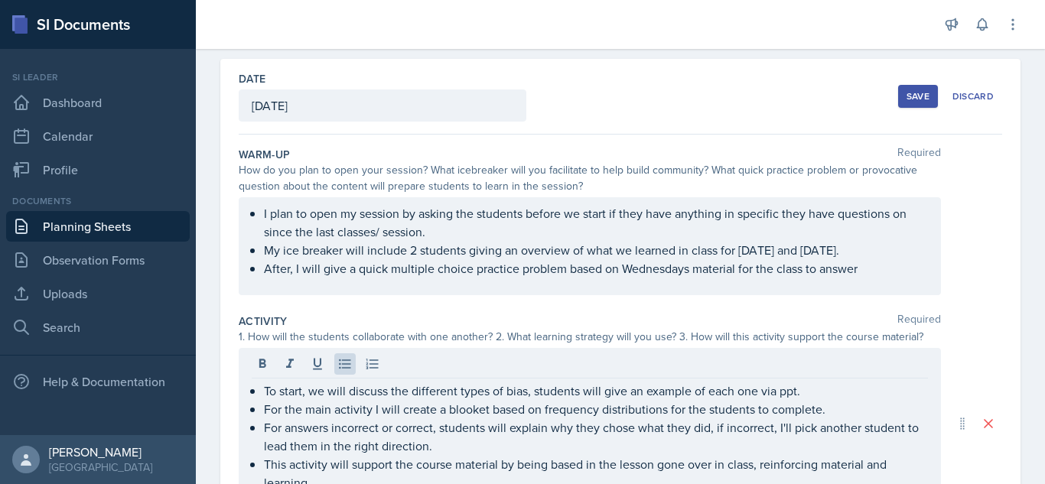
click at [922, 106] on button "Save" at bounding box center [918, 96] width 40 height 23
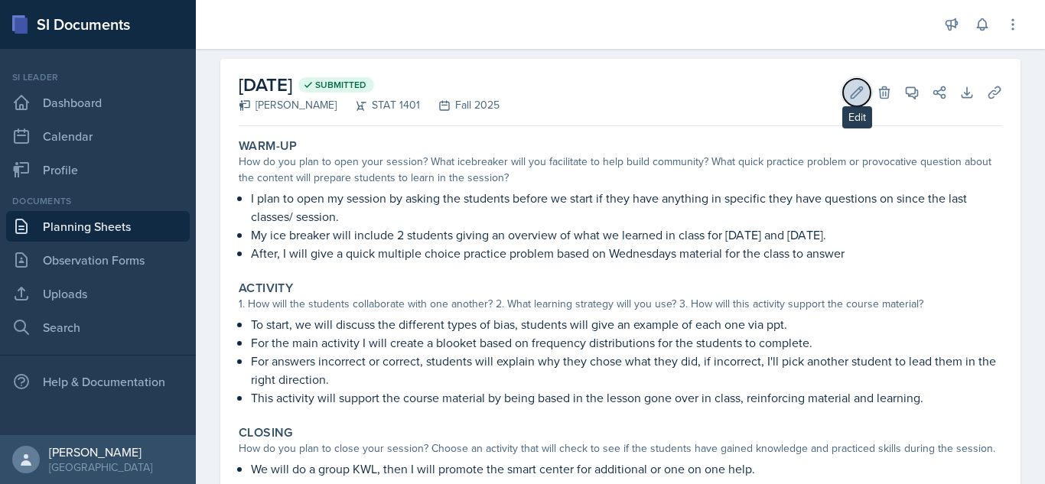
click at [859, 95] on icon at bounding box center [856, 92] width 15 height 15
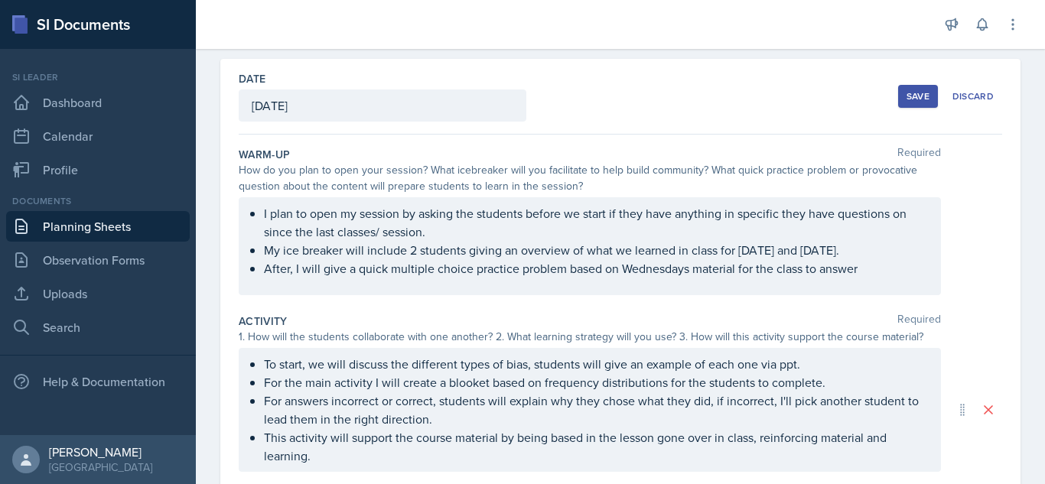
click at [389, 366] on div "To start, we will discuss the different types of bias, students will give an ex…" at bounding box center [590, 410] width 702 height 124
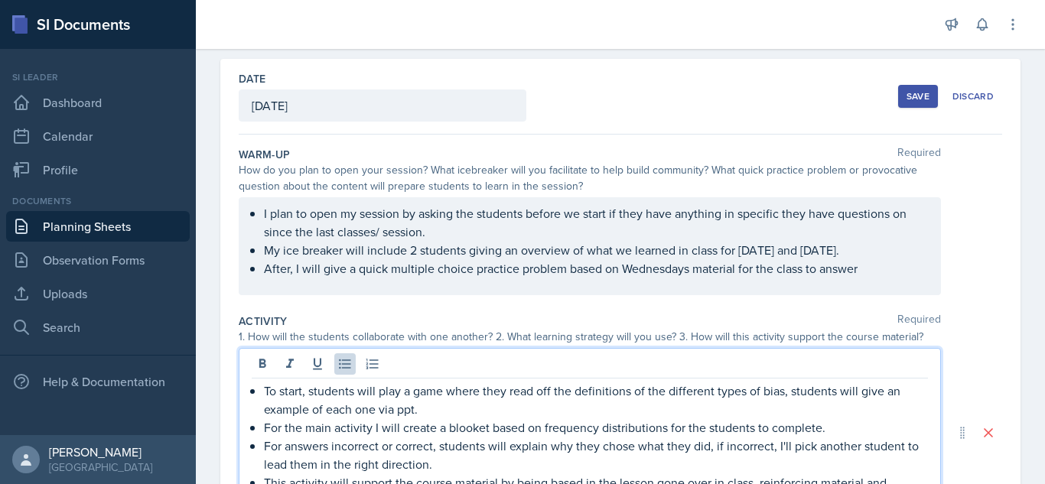
click at [787, 396] on p "To start, students will play a game where they read off the definitions of the …" at bounding box center [596, 400] width 664 height 37
click at [870, 391] on p "To start, students will play a game where they read off the definitions of the …" at bounding box center [596, 400] width 664 height 37
click at [449, 411] on p "To start, students will play a game where they read off the definitions of the …" at bounding box center [596, 400] width 664 height 37
click at [591, 412] on p "To start, students will play a game where they read off the definitions of the …" at bounding box center [596, 400] width 664 height 37
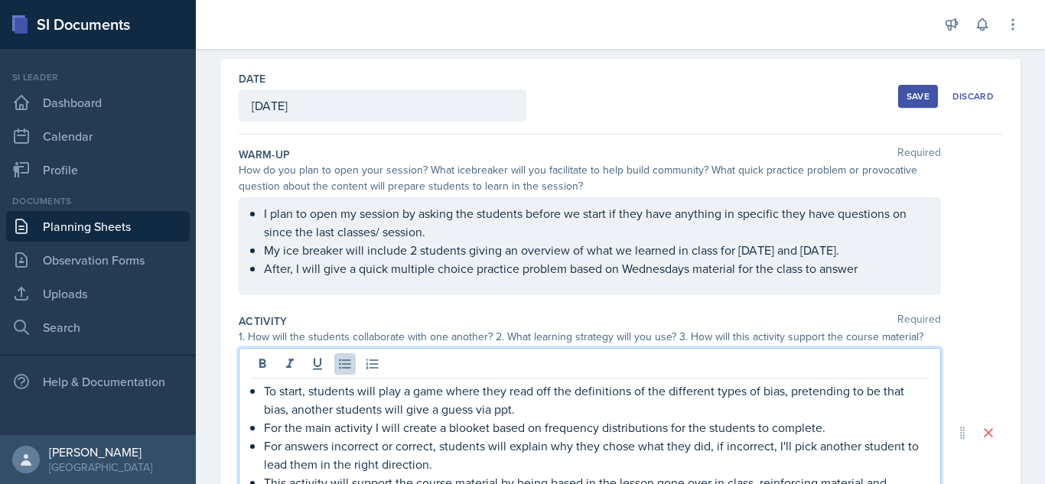
click at [934, 96] on button "Save" at bounding box center [918, 96] width 40 height 23
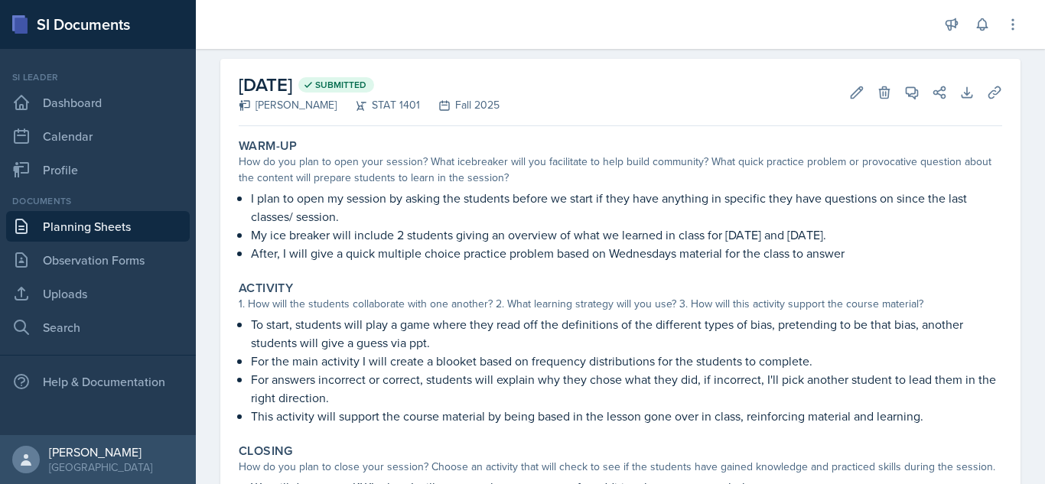
click at [933, 250] on p "After, I will give a quick multiple choice practice problem based on Wednesdays…" at bounding box center [626, 253] width 751 height 18
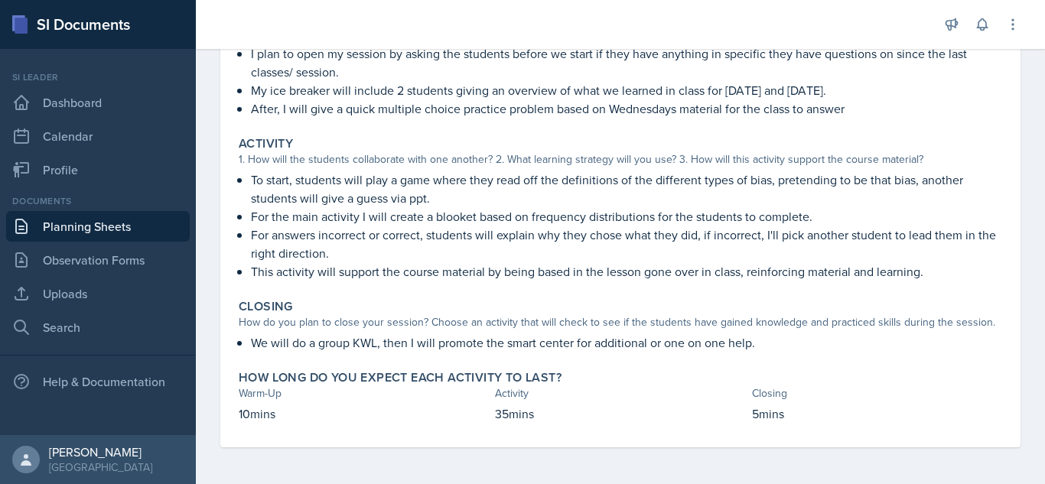
scroll to position [0, 0]
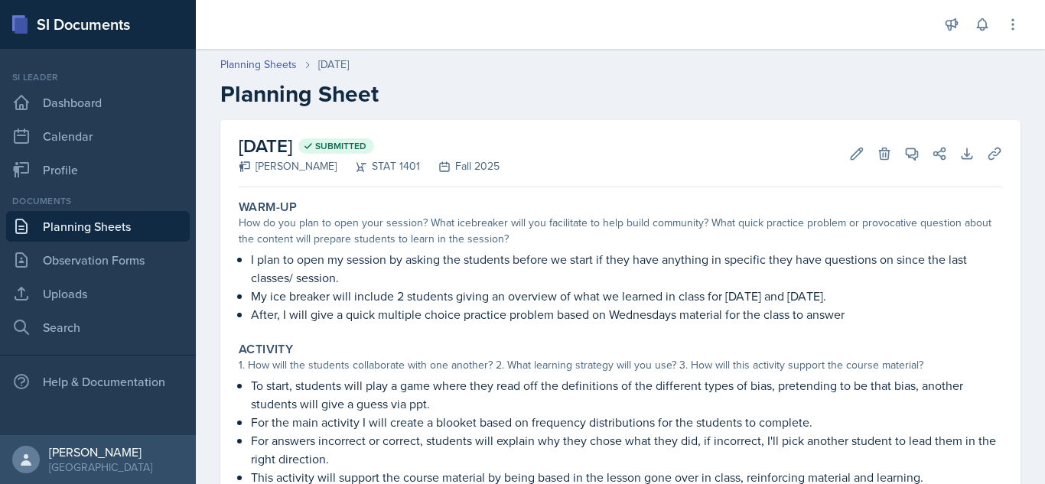
click at [226, 73] on div "Planning Sheets [DATE] Planning Sheet" at bounding box center [620, 82] width 849 height 51
